Goal: Navigation & Orientation: Find specific page/section

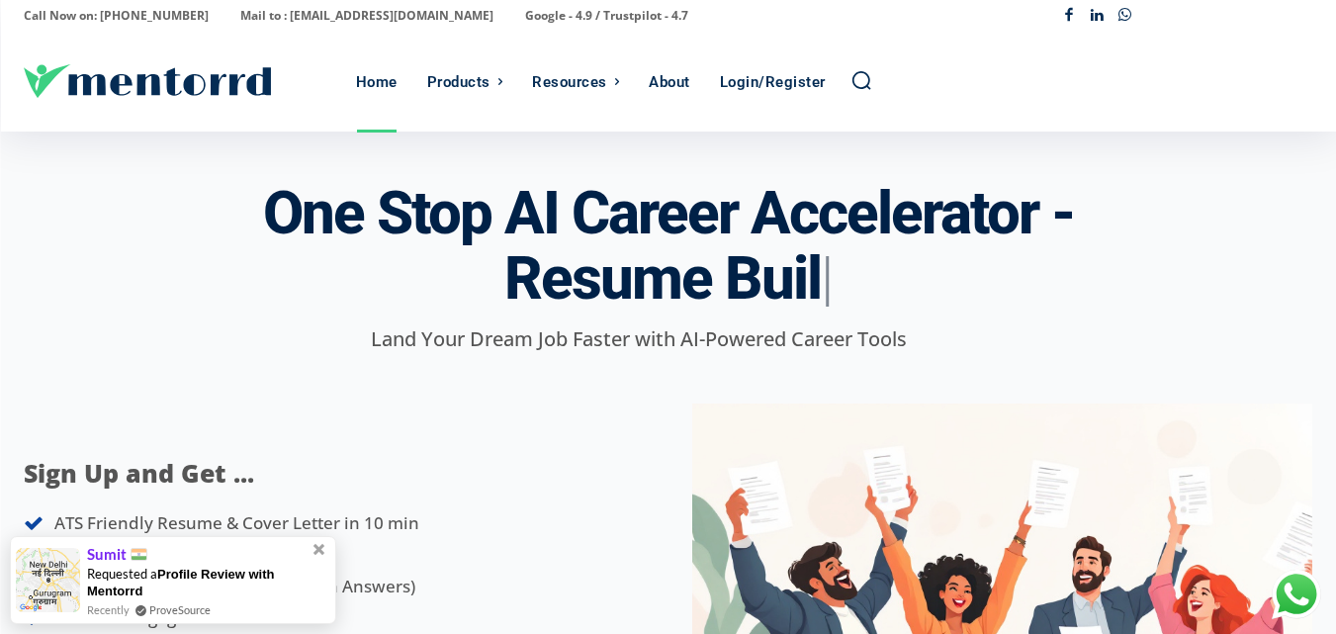
scroll to position [198, 0]
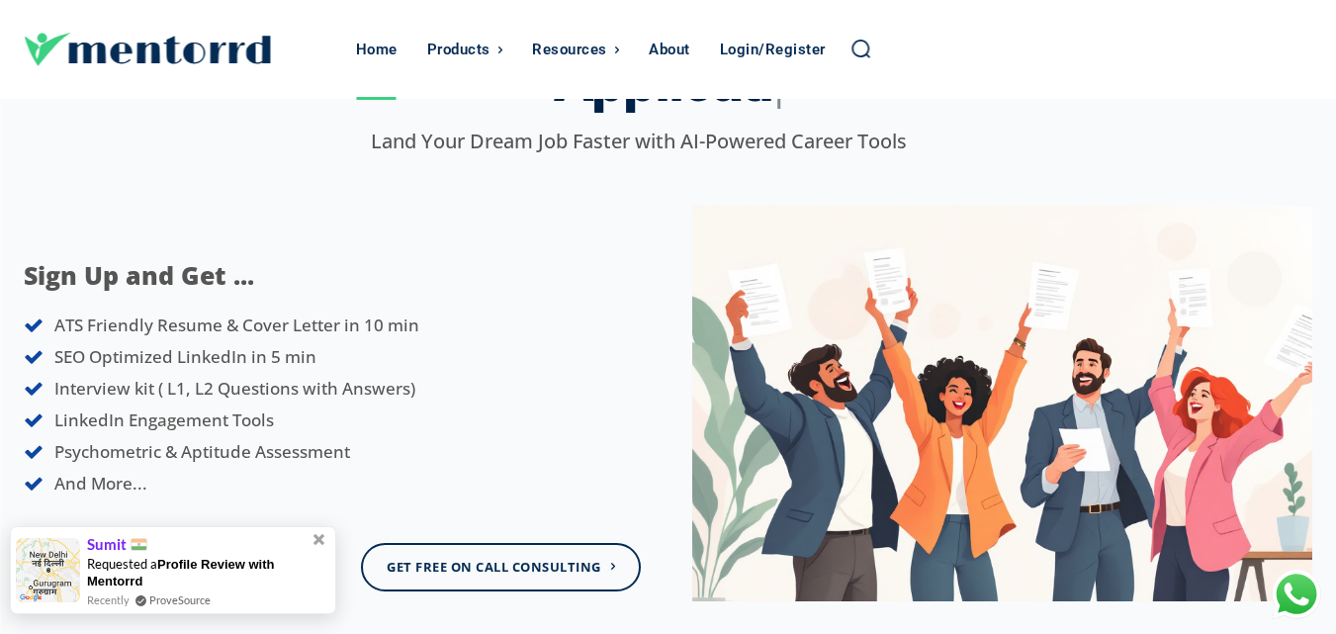
click at [328, 533] on div "Sumit" at bounding box center [208, 543] width 243 height 22
click at [324, 537] on span at bounding box center [320, 539] width 22 height 22
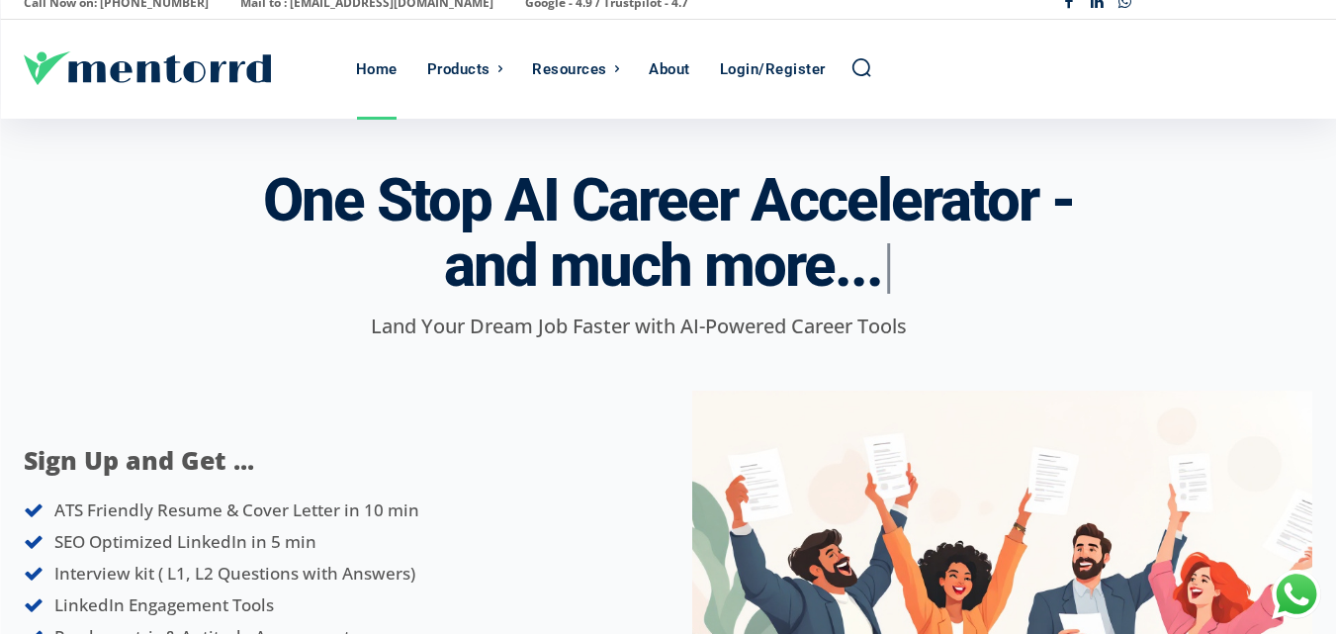
scroll to position [0, 0]
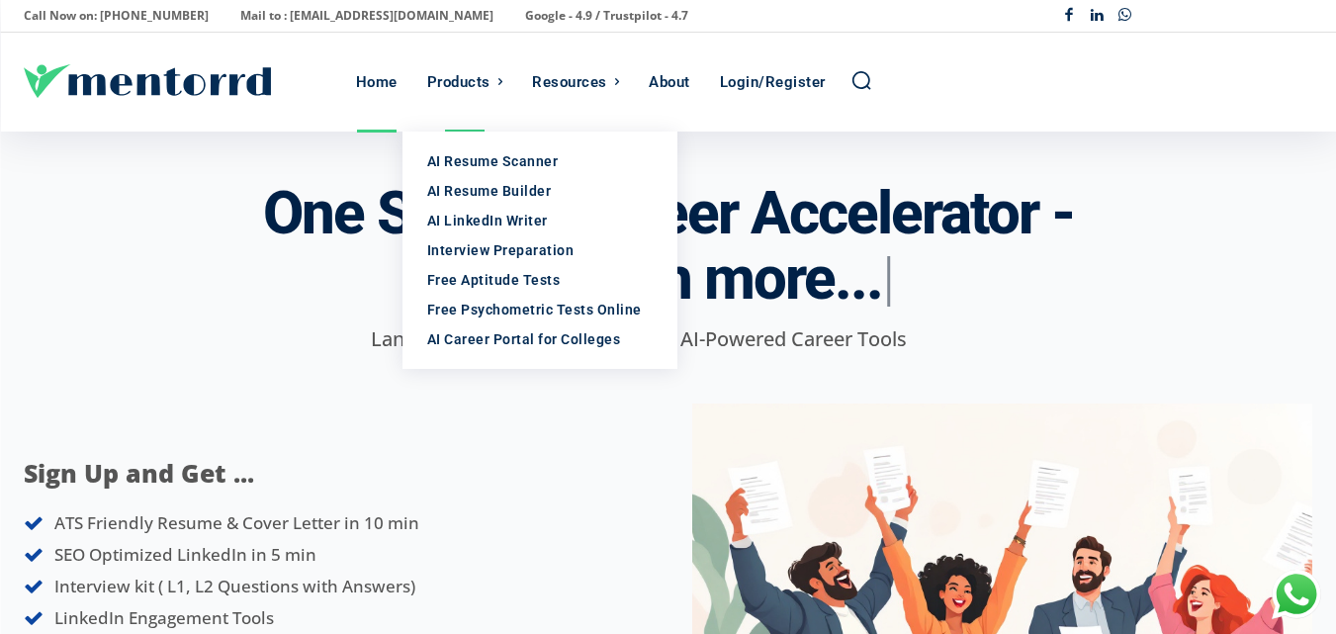
click at [472, 77] on div "Products" at bounding box center [458, 82] width 63 height 99
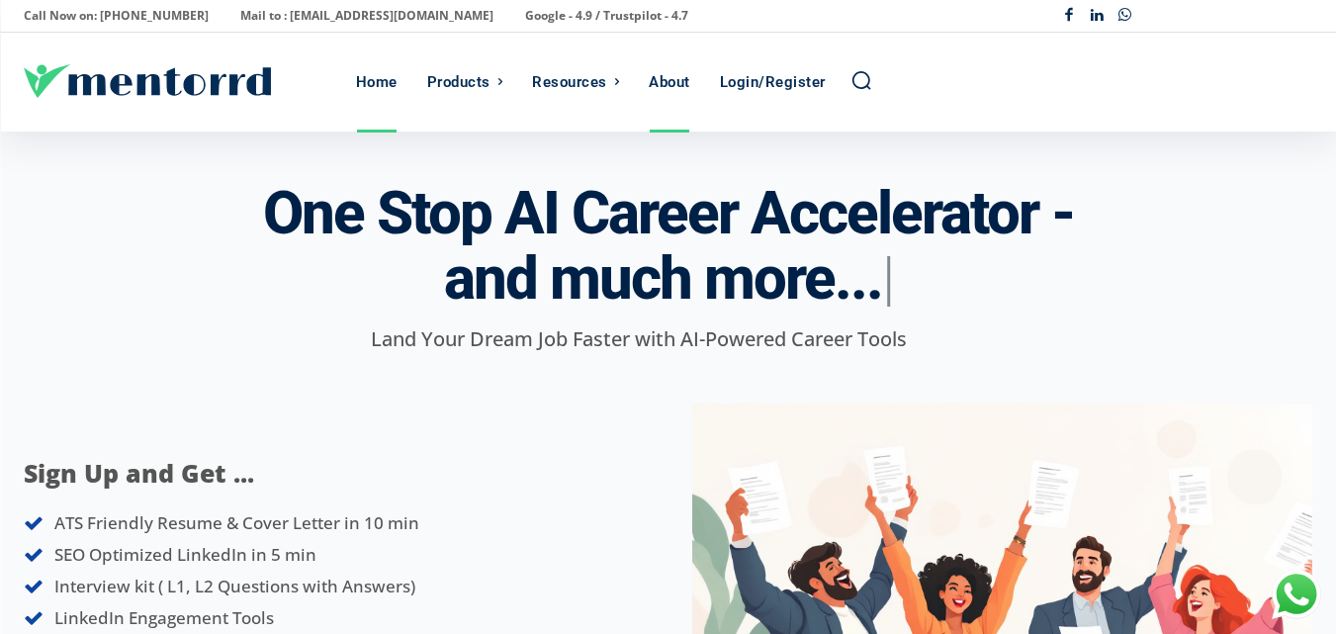
click at [672, 82] on div "About" at bounding box center [670, 82] width 42 height 99
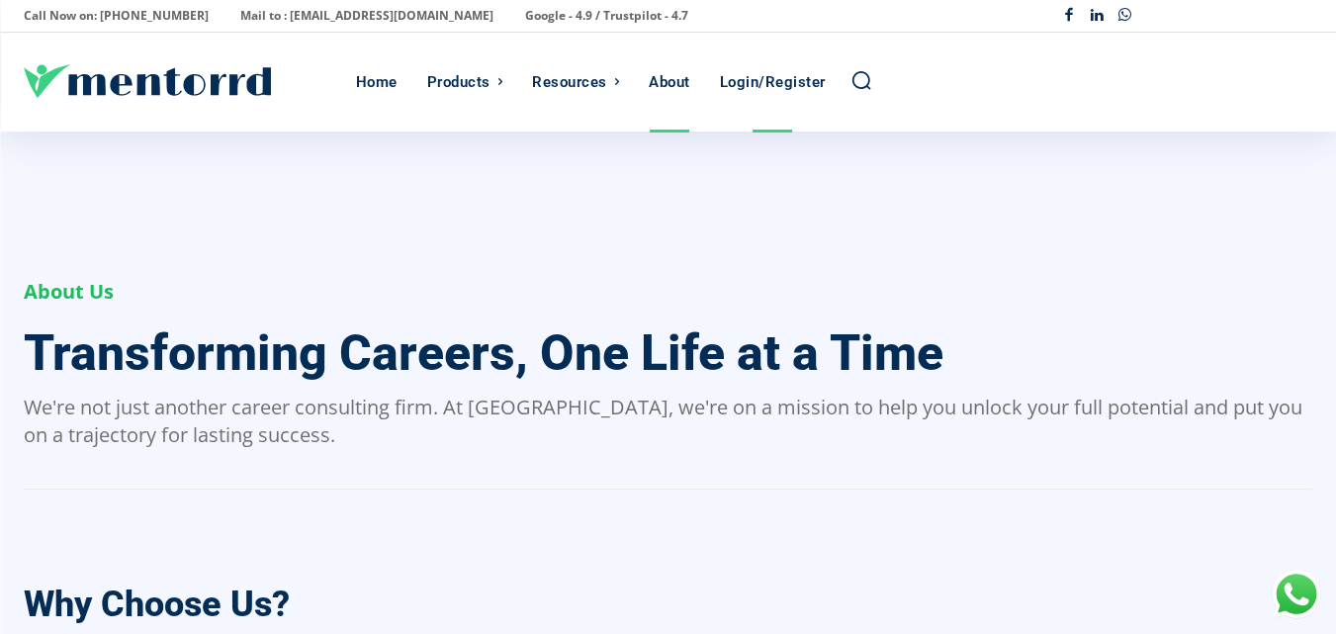
click at [795, 83] on div "Login/Register" at bounding box center [773, 82] width 106 height 99
